Goal: Transaction & Acquisition: Purchase product/service

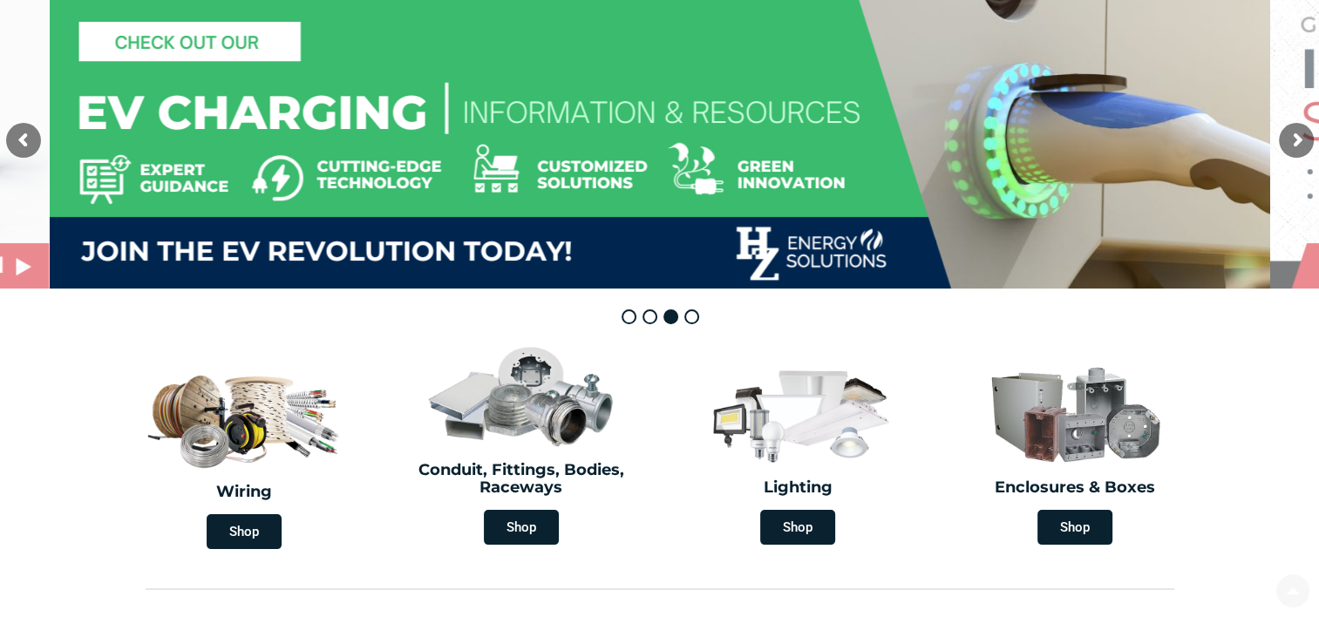
scroll to position [436, 0]
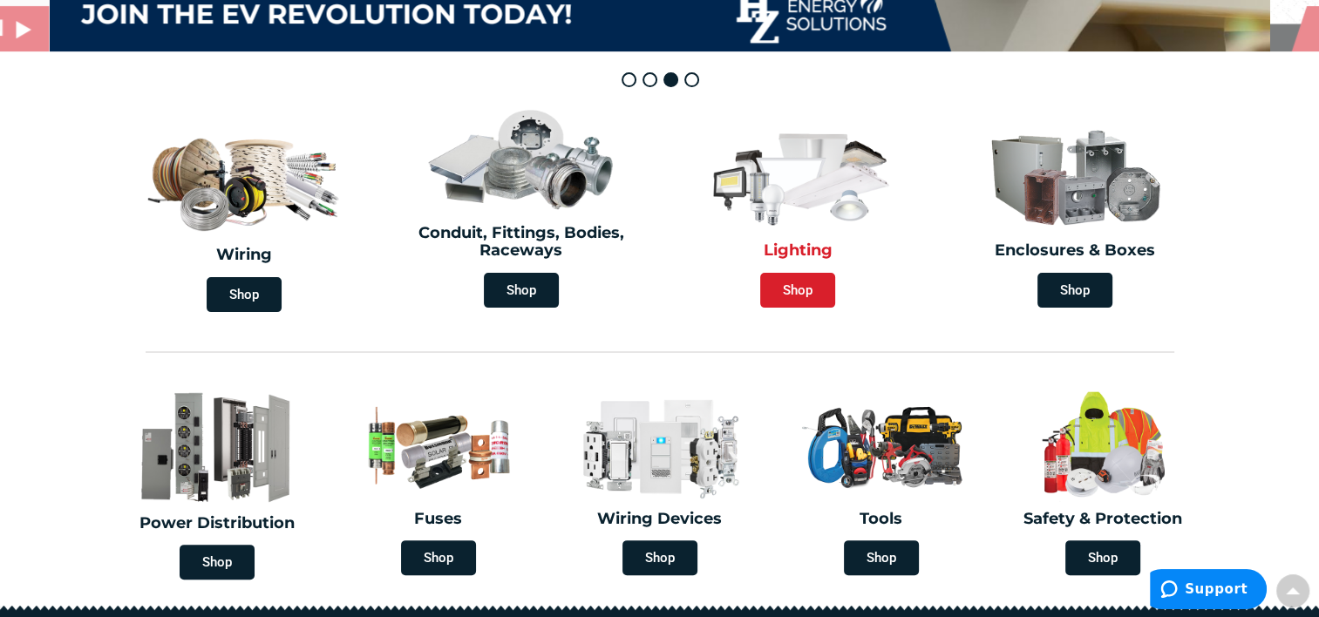
click at [795, 296] on span "Shop" at bounding box center [797, 290] width 75 height 35
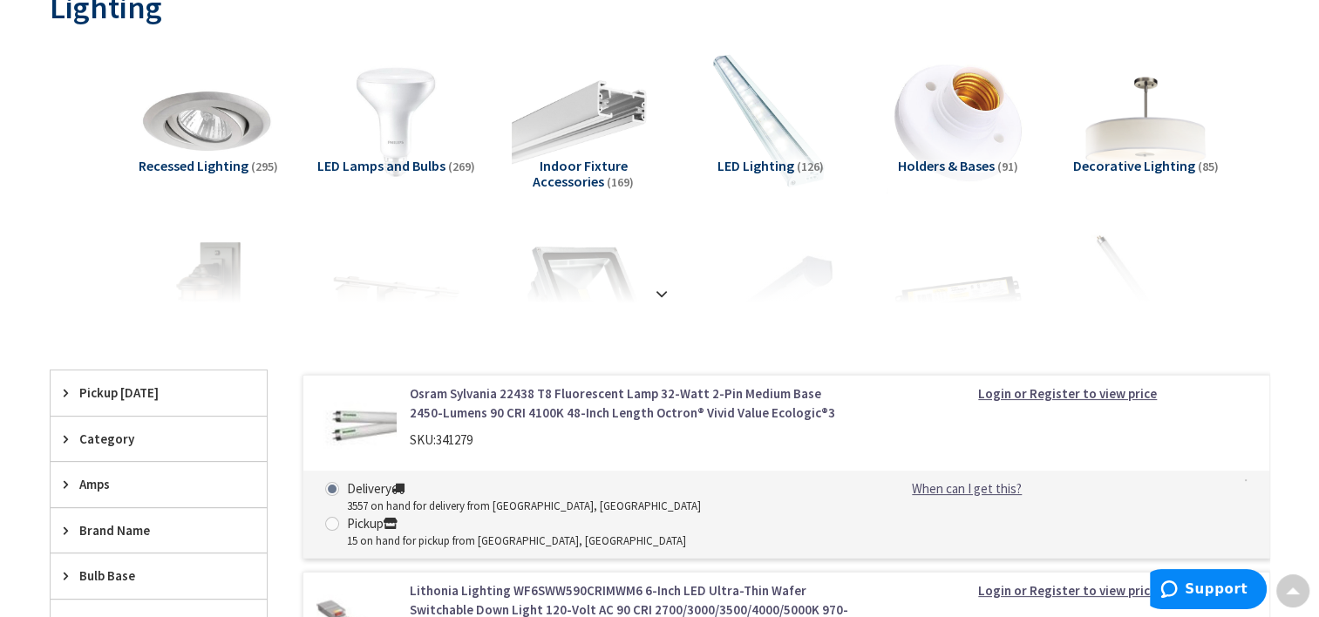
scroll to position [349, 0]
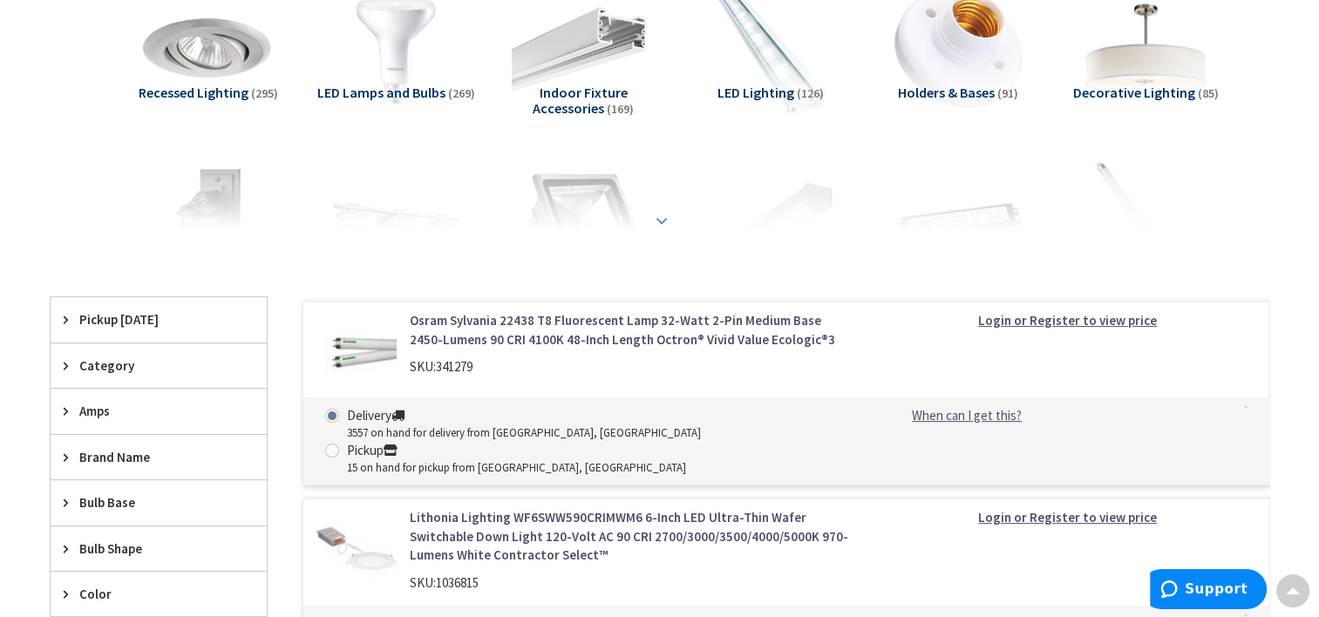
click at [657, 221] on strong at bounding box center [661, 220] width 21 height 19
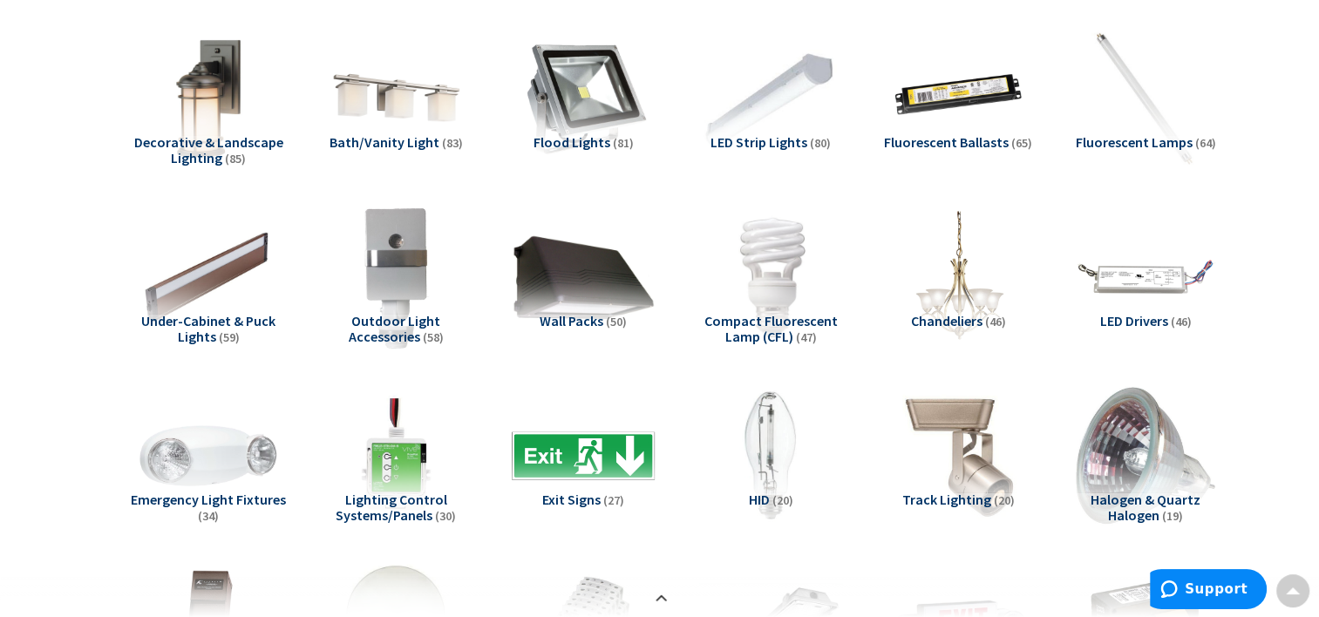
scroll to position [436, 0]
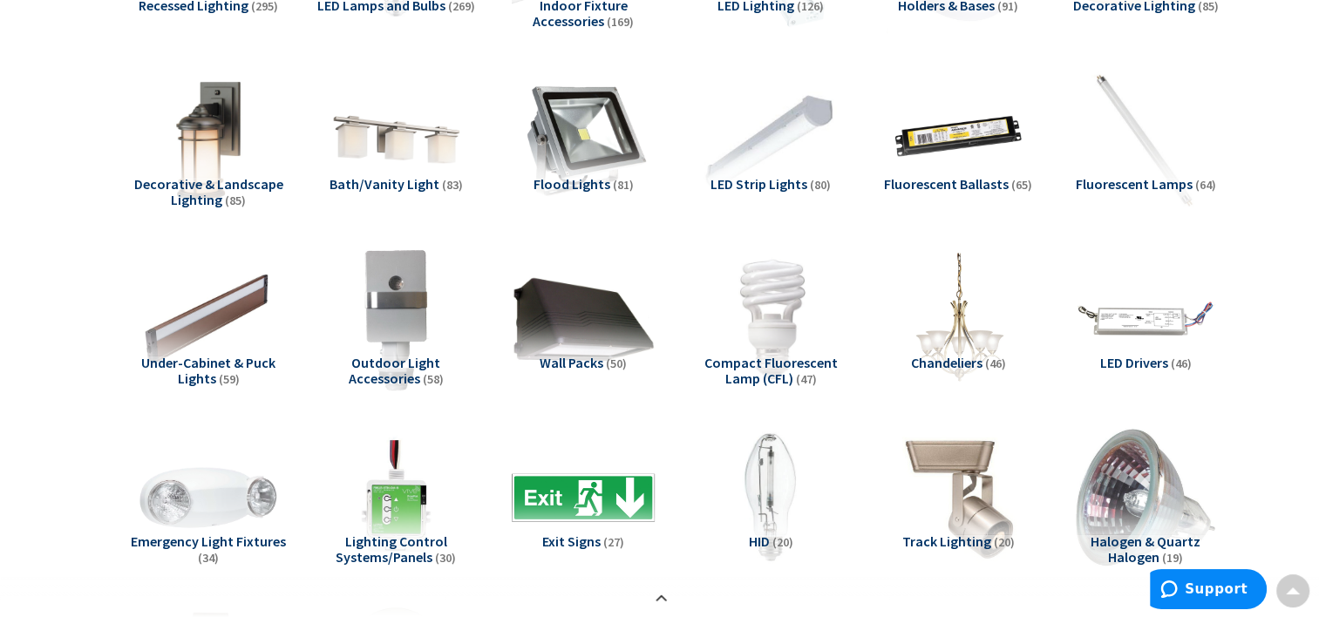
click at [192, 188] on span "Decorative & Landscape Lighting" at bounding box center [208, 191] width 149 height 33
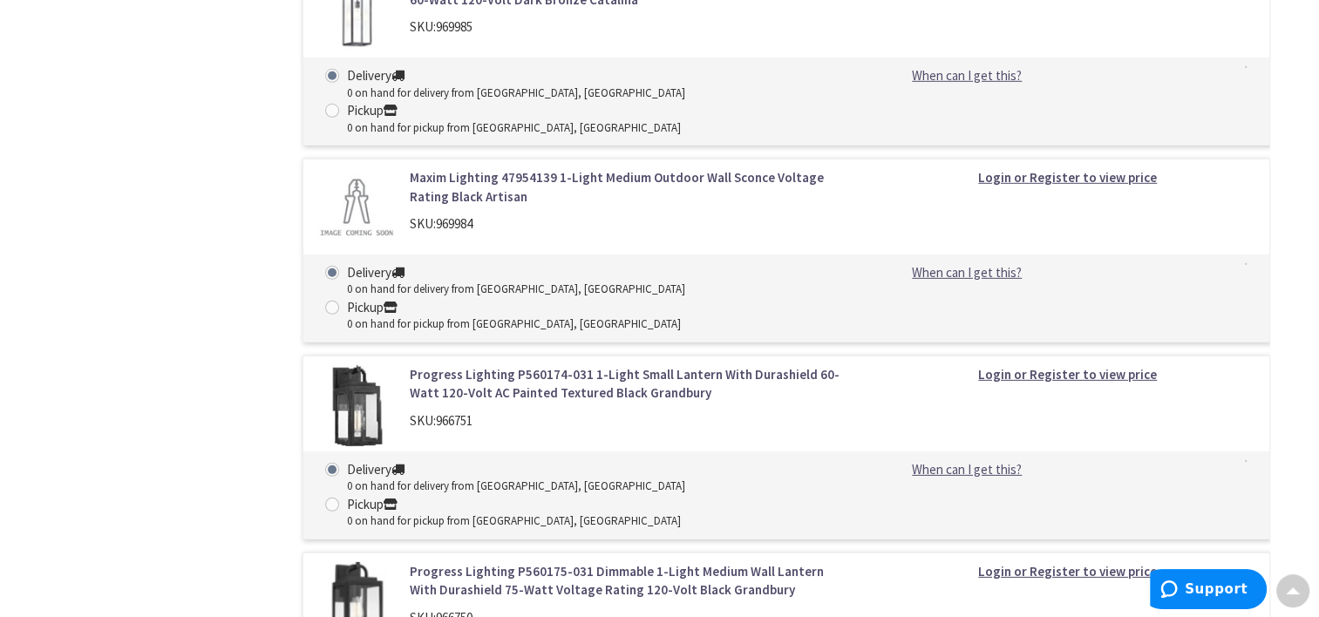
scroll to position [5282, 0]
